Goal: Task Accomplishment & Management: Complete application form

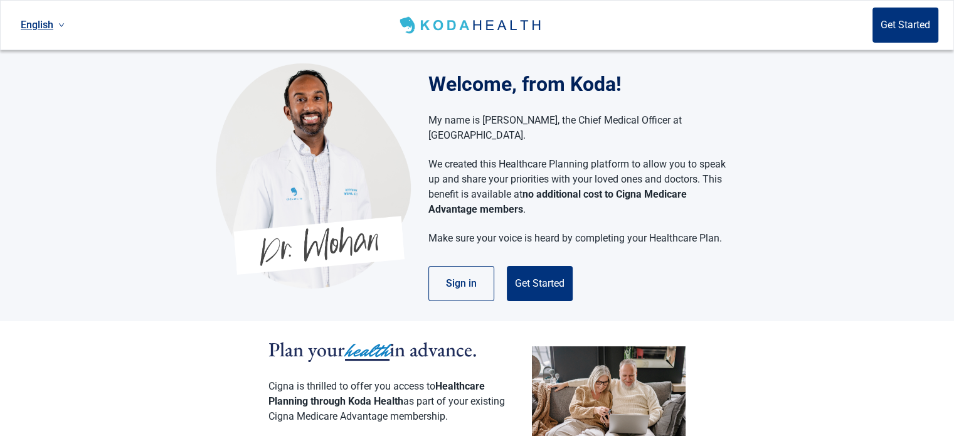
click at [700, 233] on div "Welcome, from Koda! My name is [PERSON_NAME], the Chief Medical Officer at [GEO…" at bounding box center [583, 185] width 310 height 232
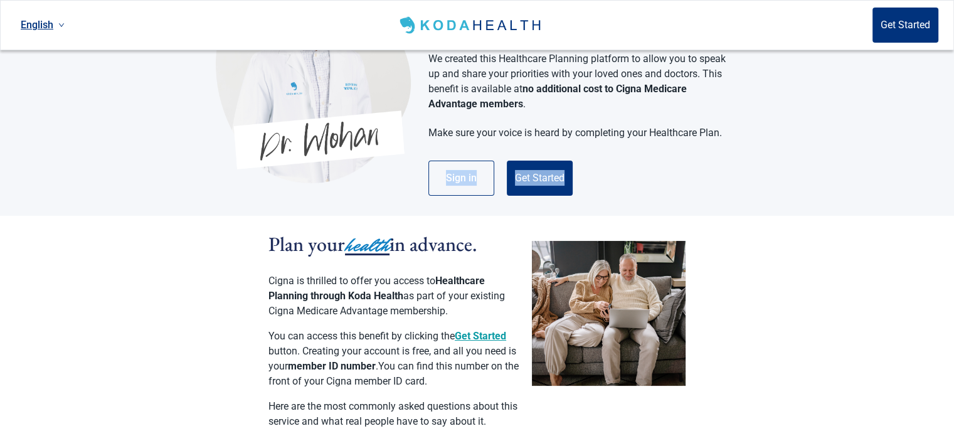
scroll to position [116, 0]
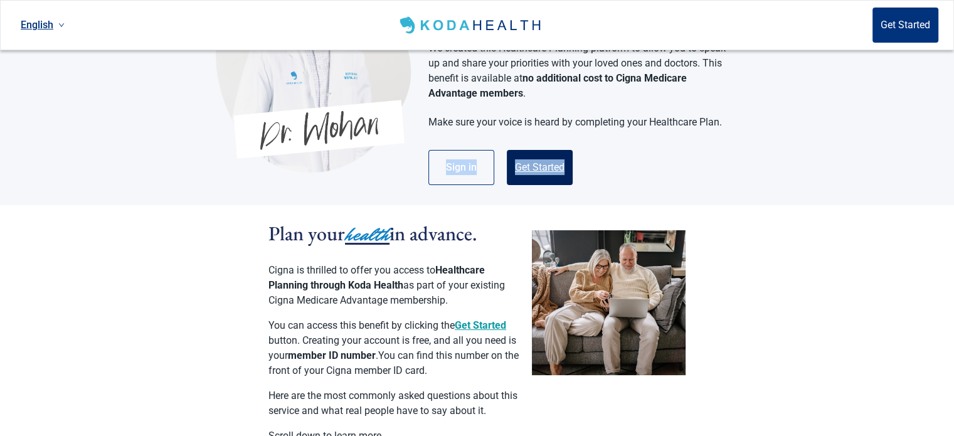
click at [538, 150] on button "Get Started" at bounding box center [540, 167] width 66 height 35
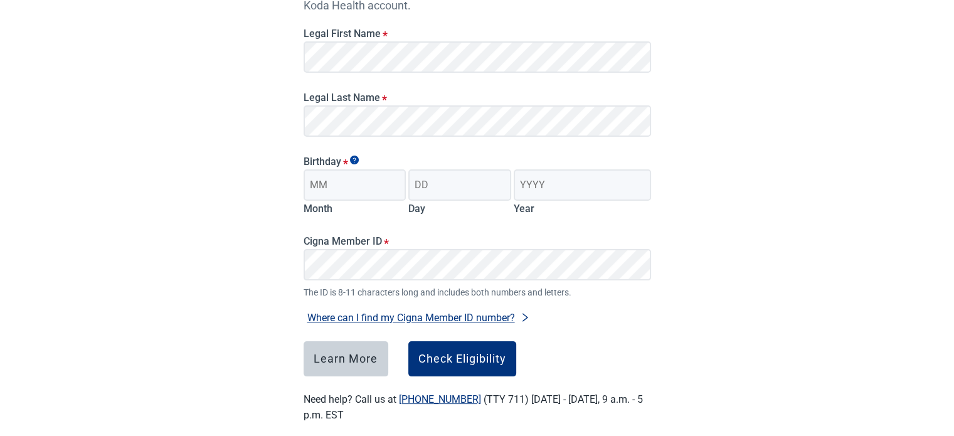
scroll to position [198, 0]
